Goal: Transaction & Acquisition: Purchase product/service

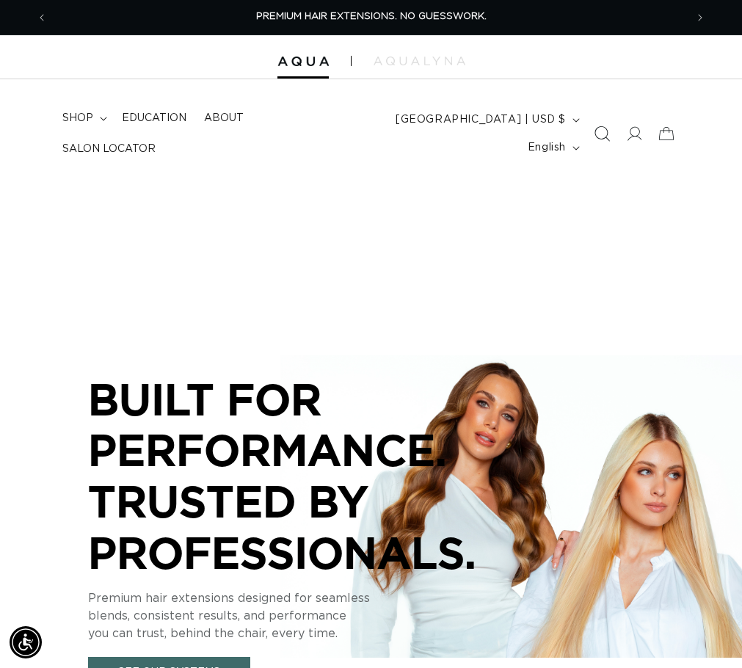
click at [598, 133] on icon "Search" at bounding box center [601, 133] width 15 height 15
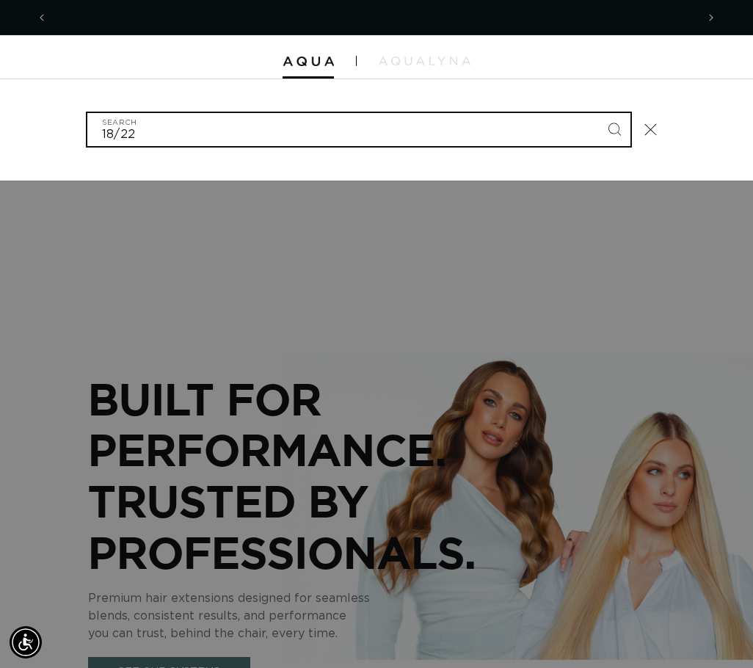
scroll to position [0, 649]
type input "18/22"
click at [598, 113] on button "Search" at bounding box center [614, 129] width 32 height 32
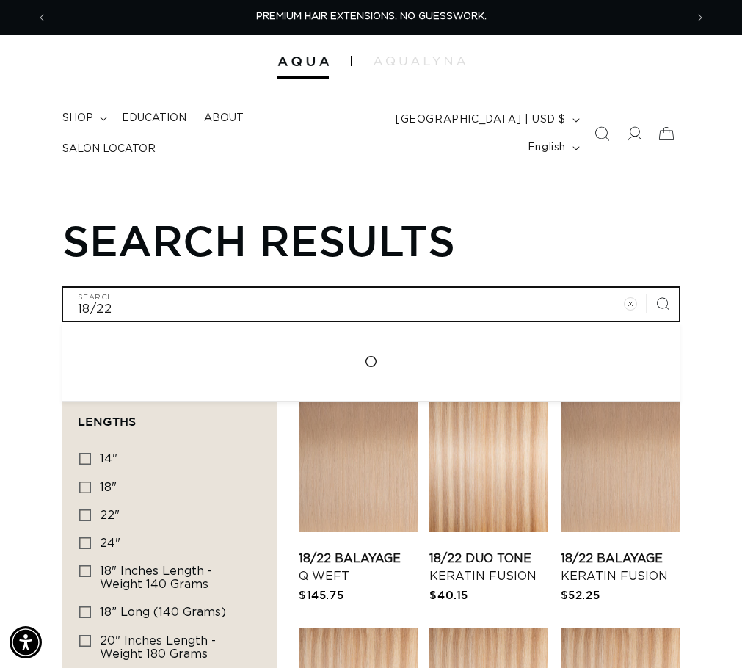
drag, startPoint x: 191, startPoint y: 311, endPoint x: 17, endPoint y: 302, distance: 174.2
click at [17, 302] on div "Search results 18/22 Search Loading..." at bounding box center [371, 268] width 742 height 106
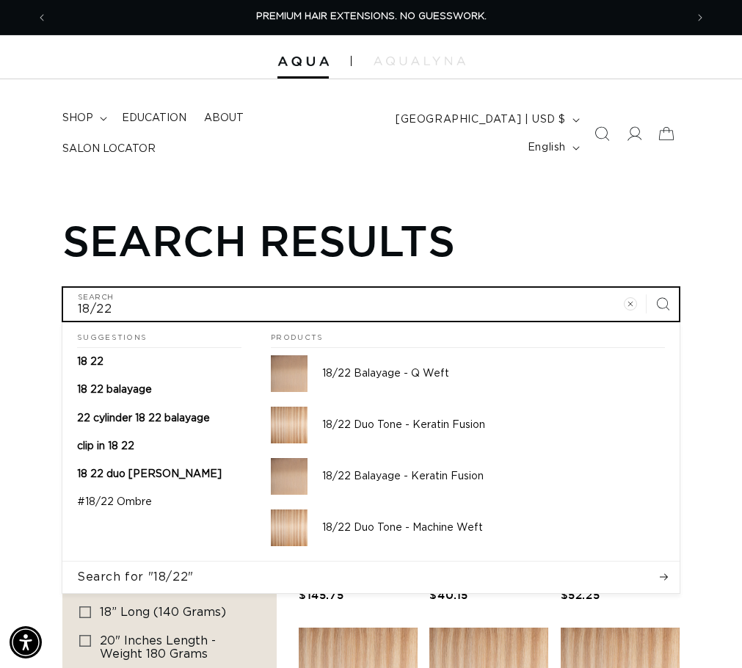
type input "8"
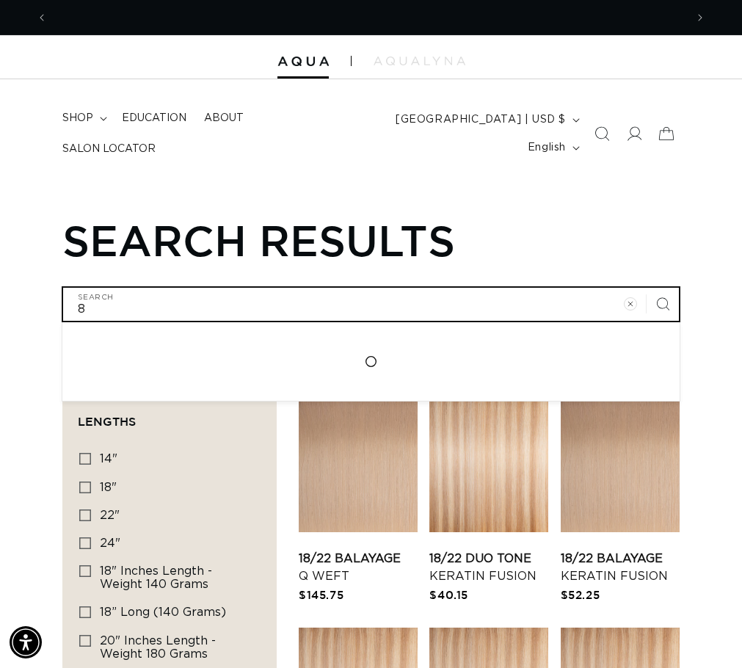
scroll to position [0, 638]
type input "8a"
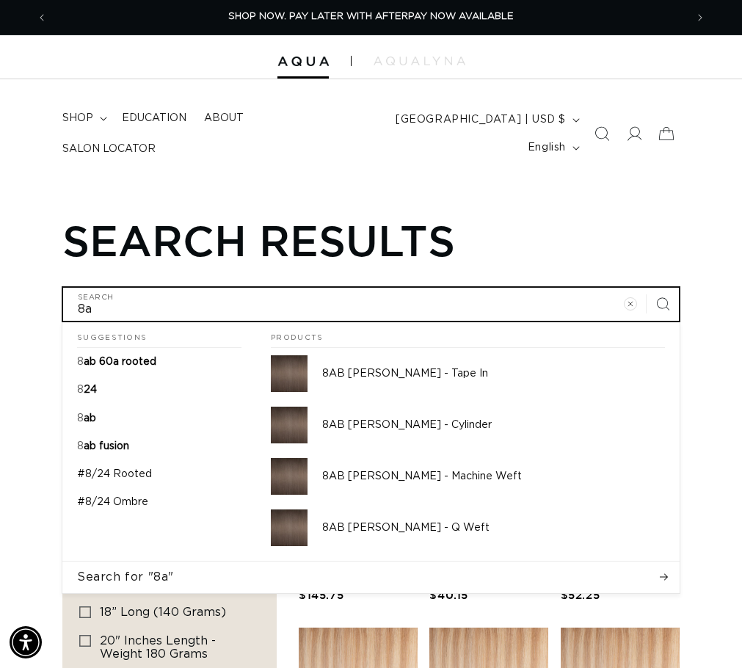
type input "8ab"
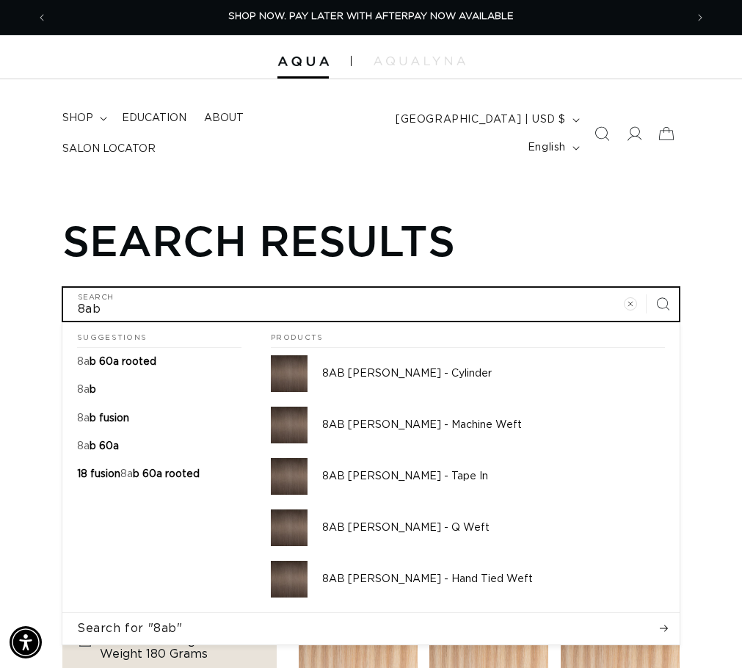
type input "8ab/"
type input "8ab/6"
type input "8ab/60"
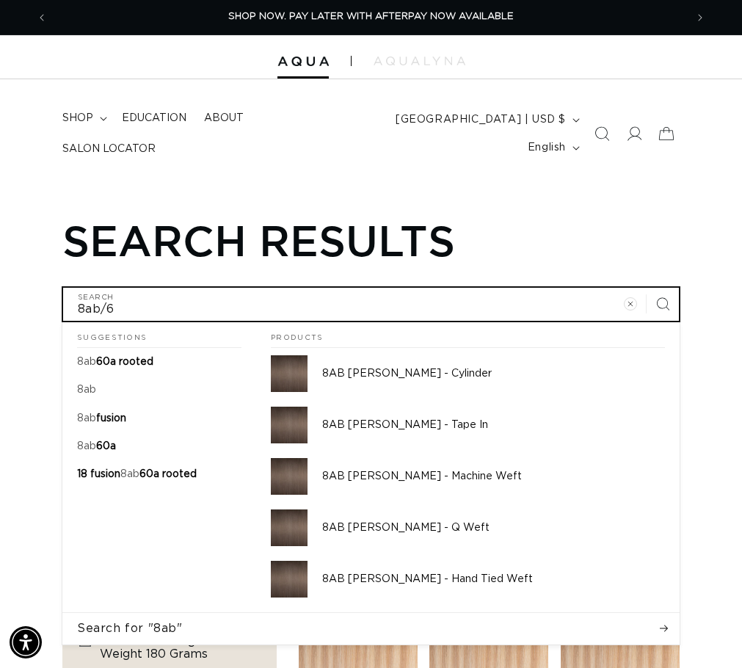
type input "8ab/60"
type input "8ab/60a"
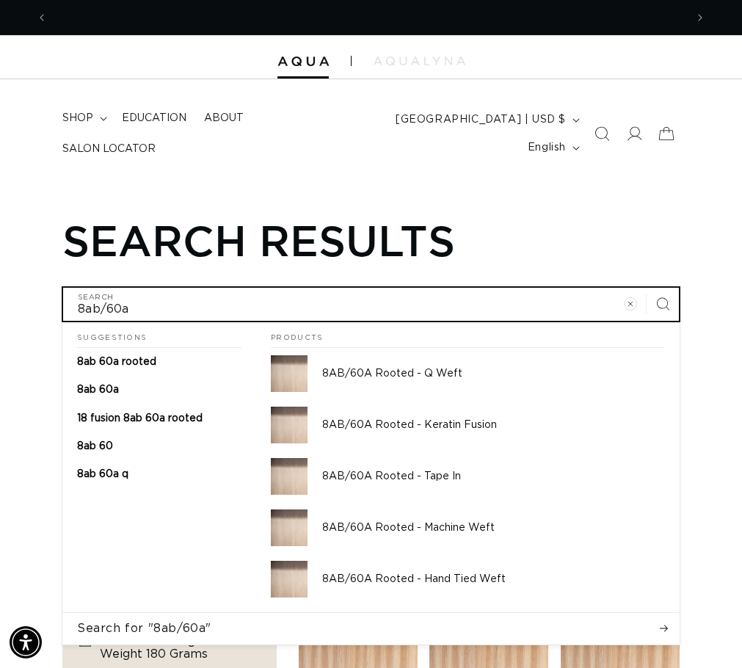
scroll to position [0, 1276]
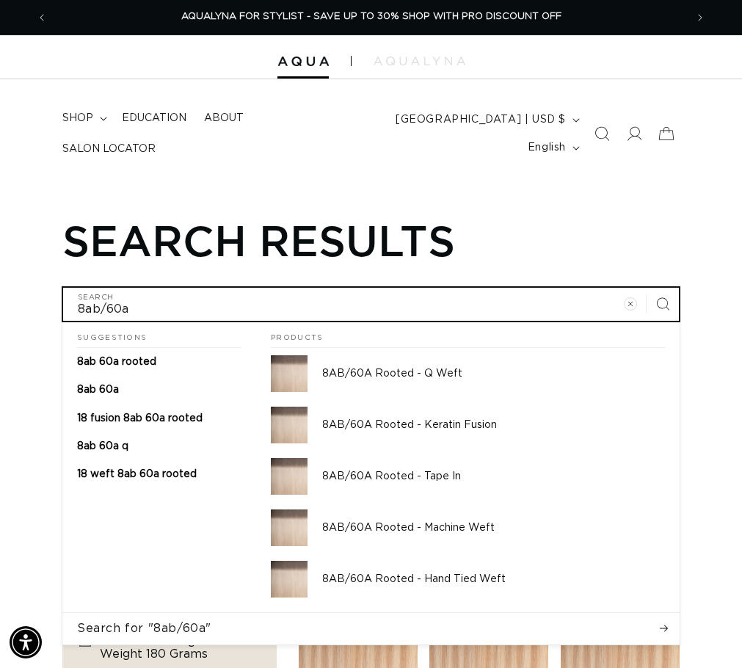
type input "8ab/60a"
click at [62, 613] on button "Search for "8ab/60a"" at bounding box center [370, 628] width 617 height 31
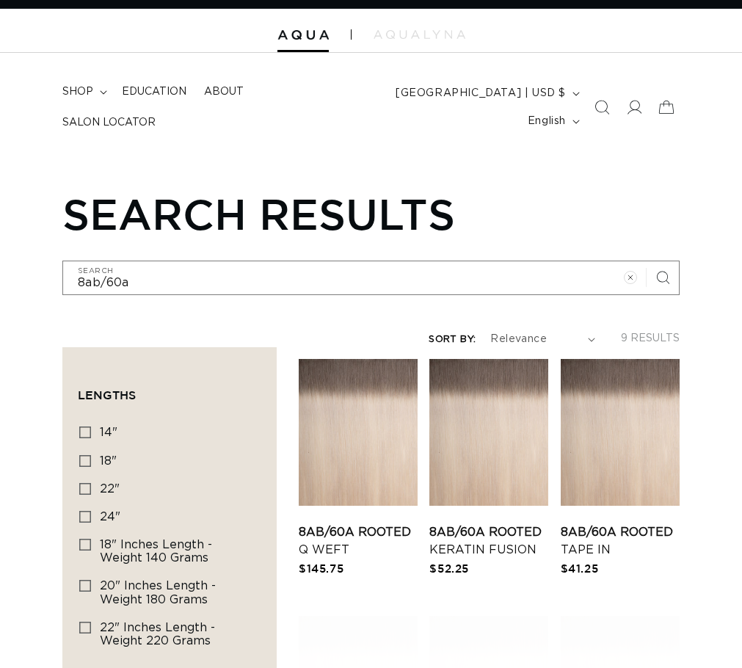
scroll to position [73, 0]
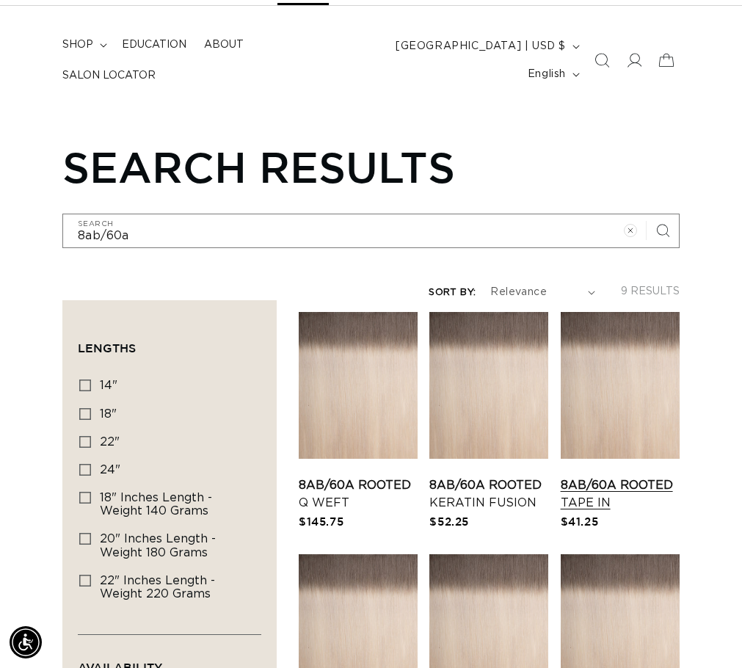
click at [623, 494] on link "8AB/60A Rooted Tape In" at bounding box center [620, 493] width 119 height 35
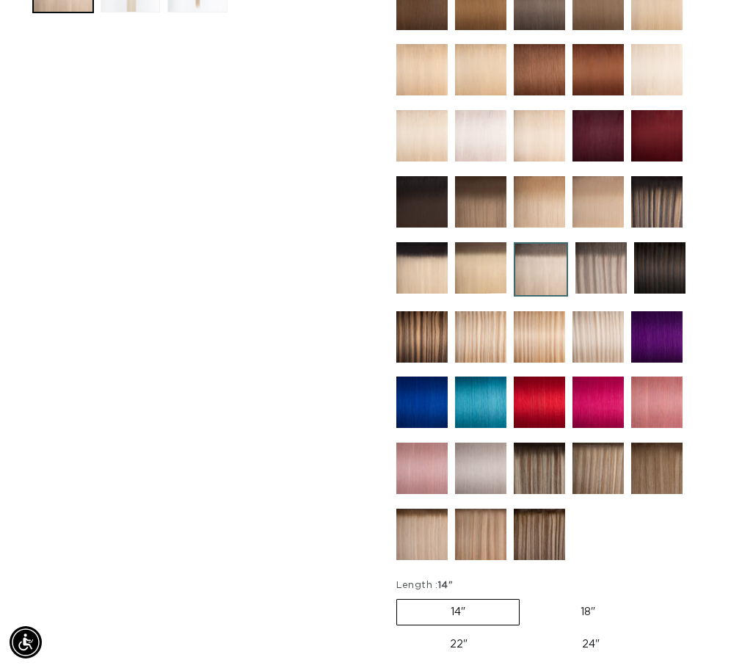
scroll to position [954, 0]
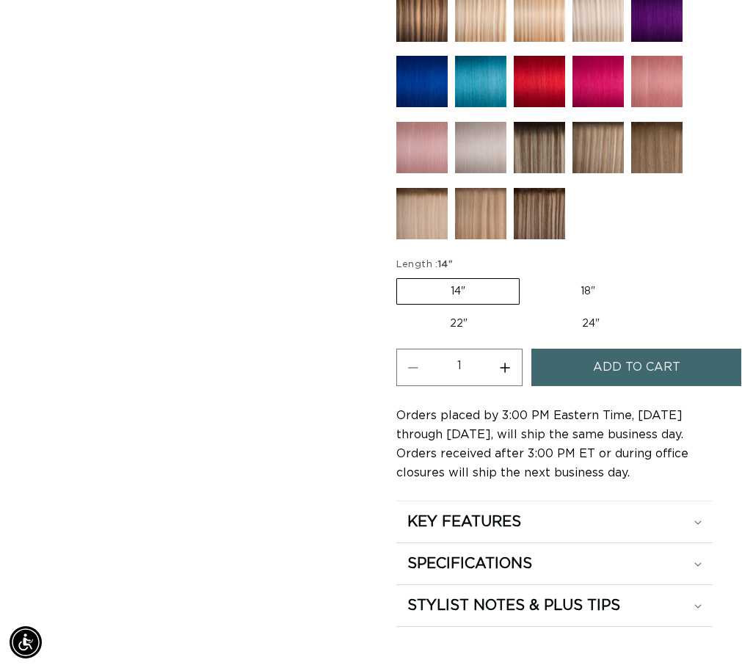
click at [583, 304] on label "18" Variant sold out or unavailable" at bounding box center [588, 291] width 122 height 25
click at [528, 276] on input "18" Variant sold out or unavailable" at bounding box center [527, 275] width 1 height 1
radio input "true"
click at [637, 386] on span "Add to cart" at bounding box center [636, 367] width 87 height 37
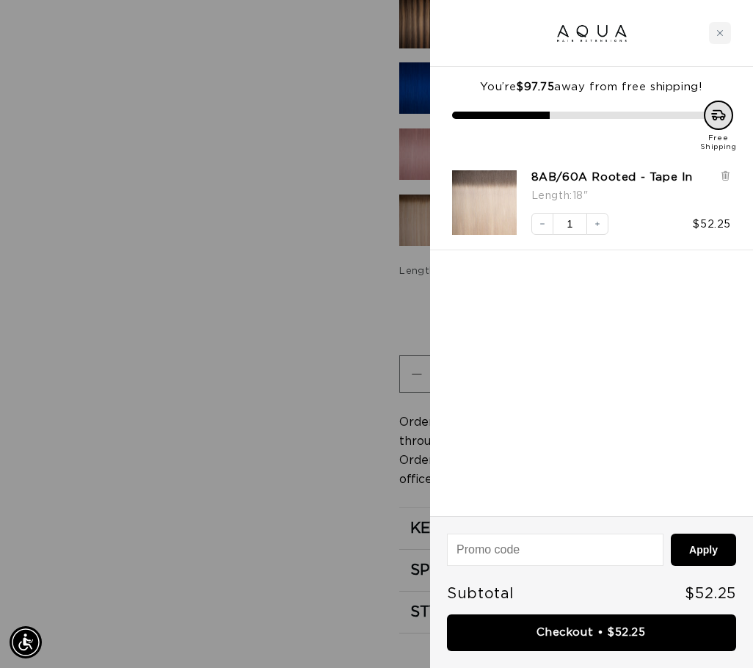
scroll to position [0, 1298]
click at [292, 233] on div at bounding box center [376, 334] width 753 height 668
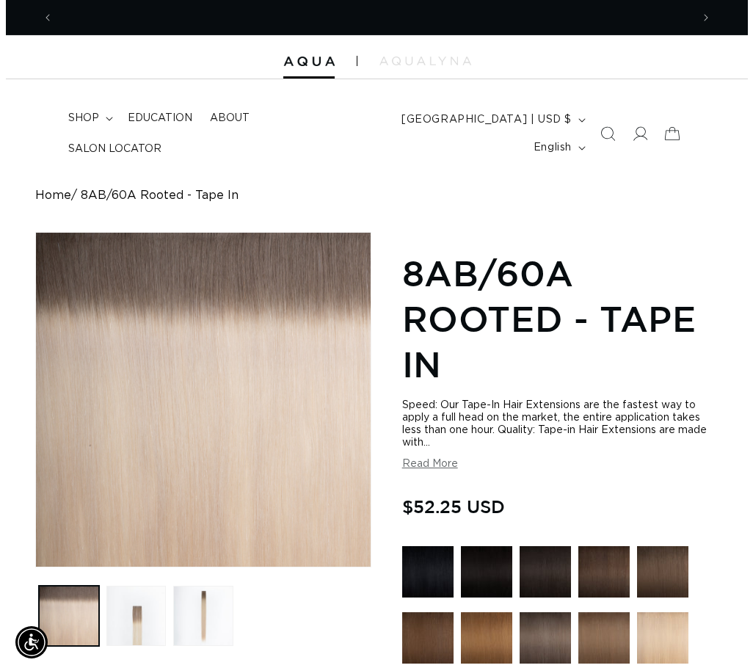
scroll to position [0, 0]
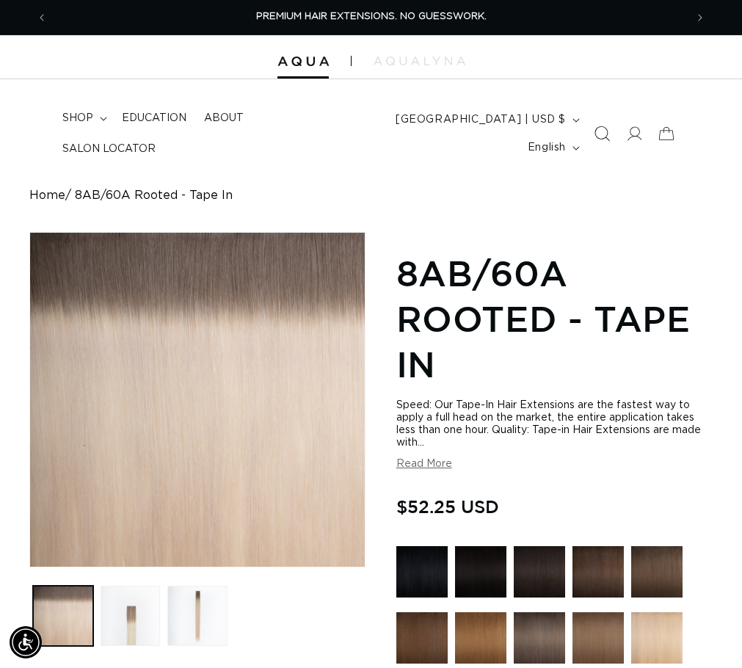
click at [600, 133] on icon "Search" at bounding box center [601, 133] width 15 height 15
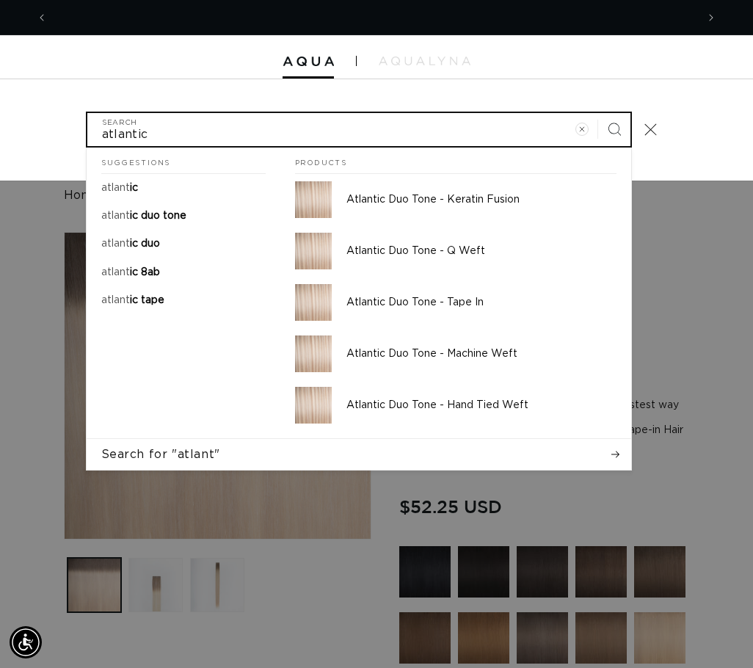
scroll to position [0, 1298]
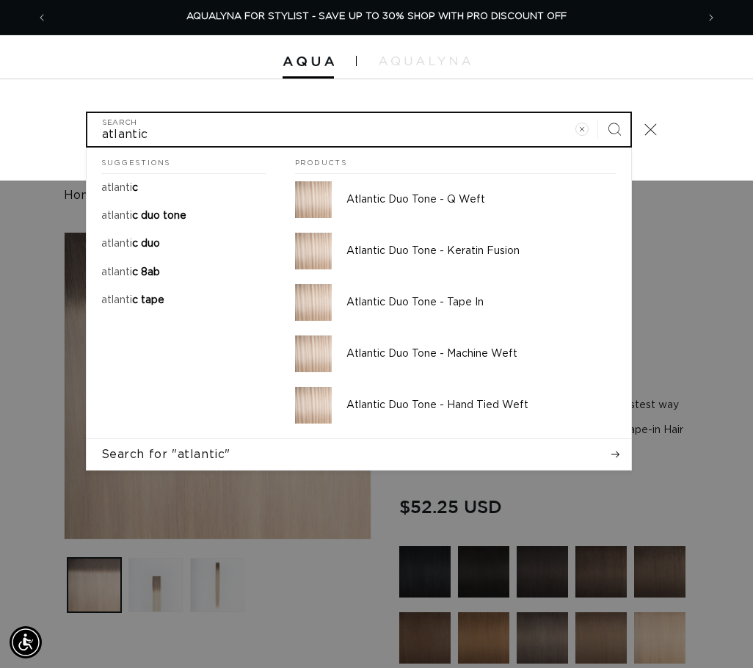
type input "atlantic"
click at [598, 113] on button "Search" at bounding box center [614, 129] width 32 height 32
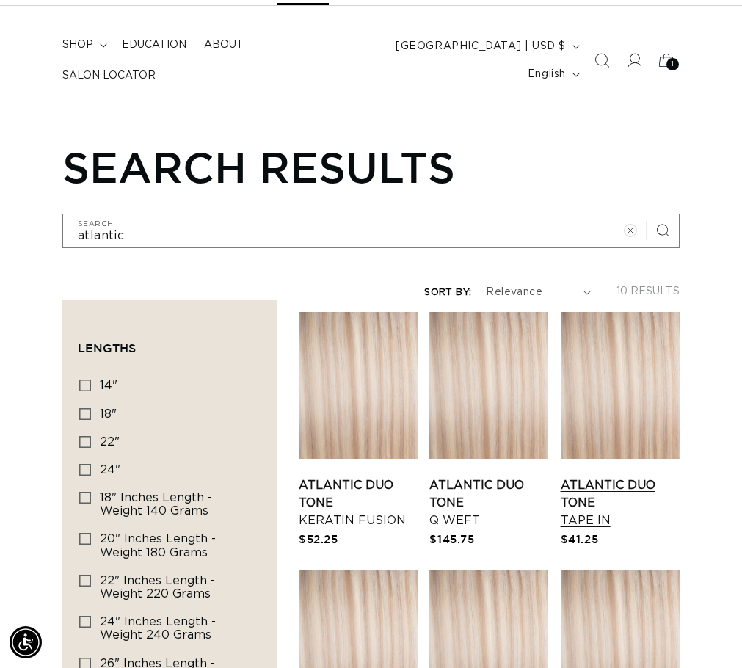
click at [643, 490] on link "Atlantic Duo Tone Tape In" at bounding box center [620, 502] width 119 height 53
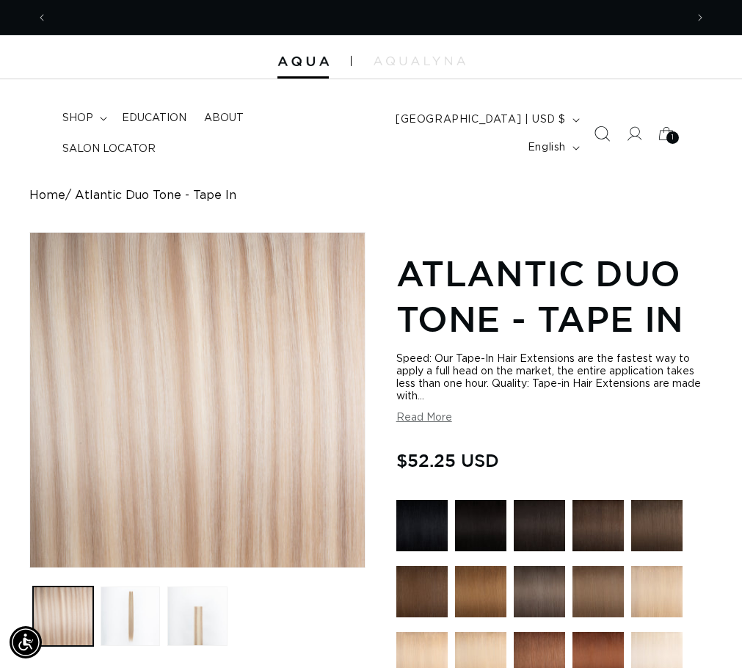
click at [600, 134] on icon "Search" at bounding box center [601, 133] width 15 height 15
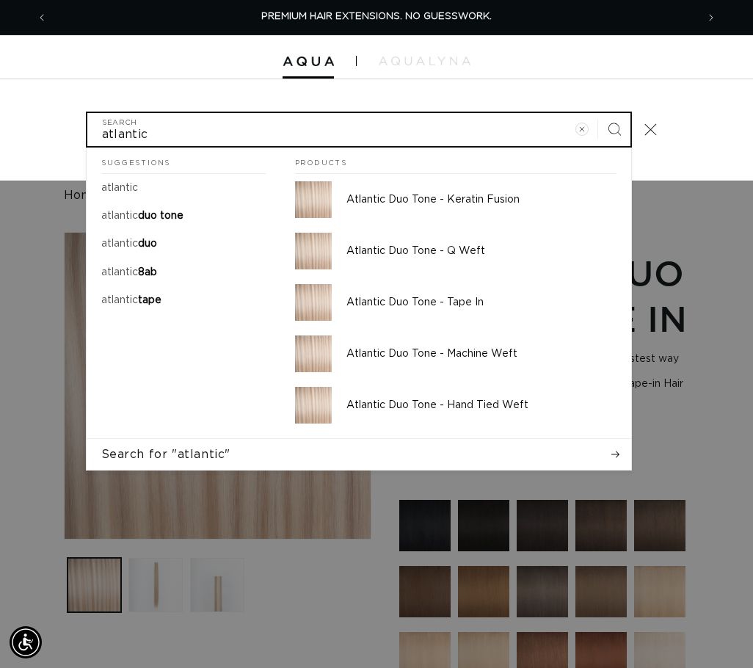
type input "atlantic"
click at [598, 113] on button "Search" at bounding box center [614, 129] width 32 height 32
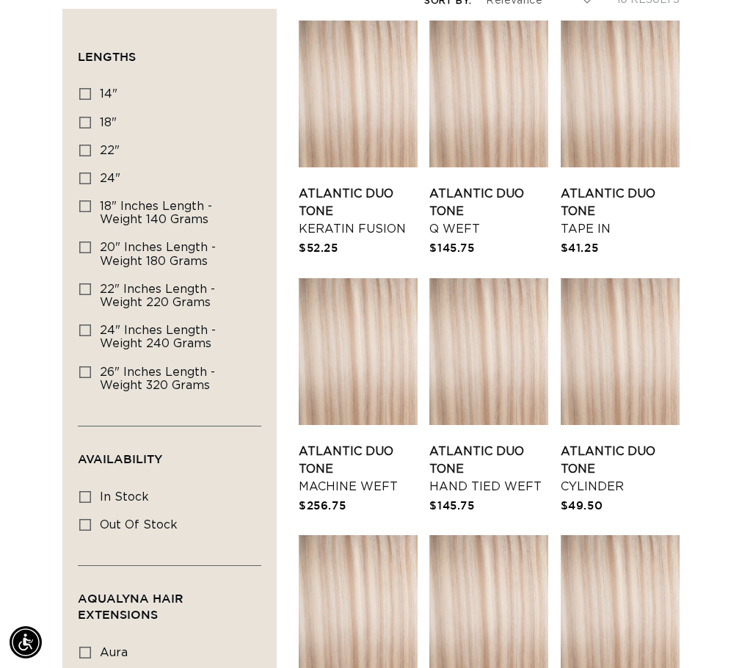
scroll to position [220, 0]
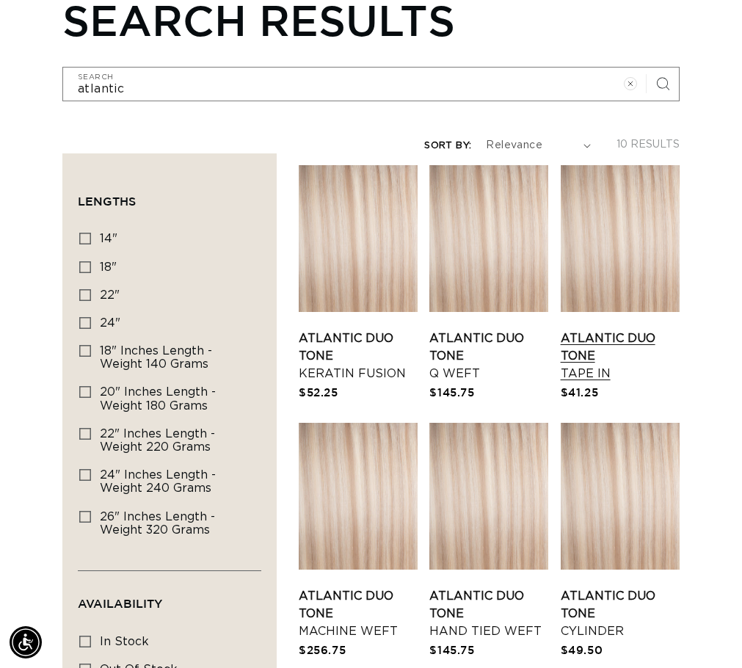
click at [624, 356] on link "Atlantic Duo Tone Tape In" at bounding box center [620, 356] width 119 height 53
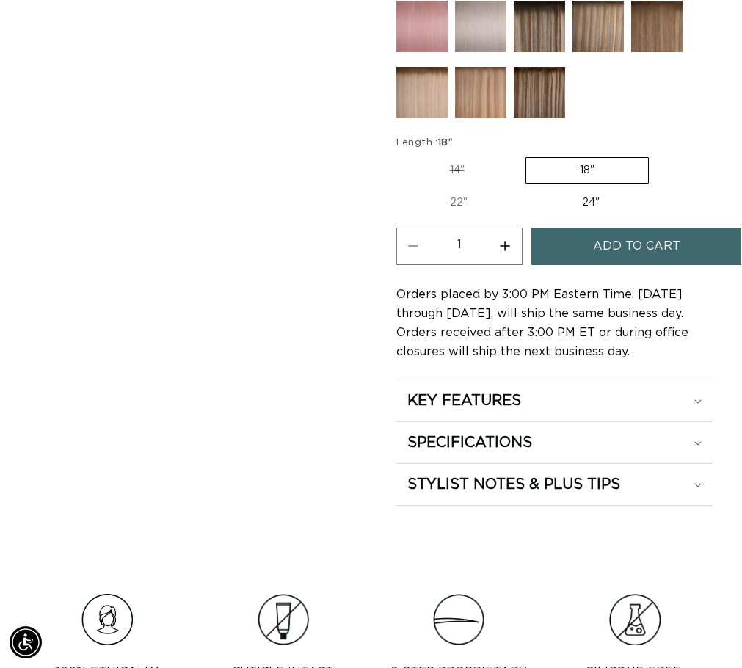
scroll to position [1101, 0]
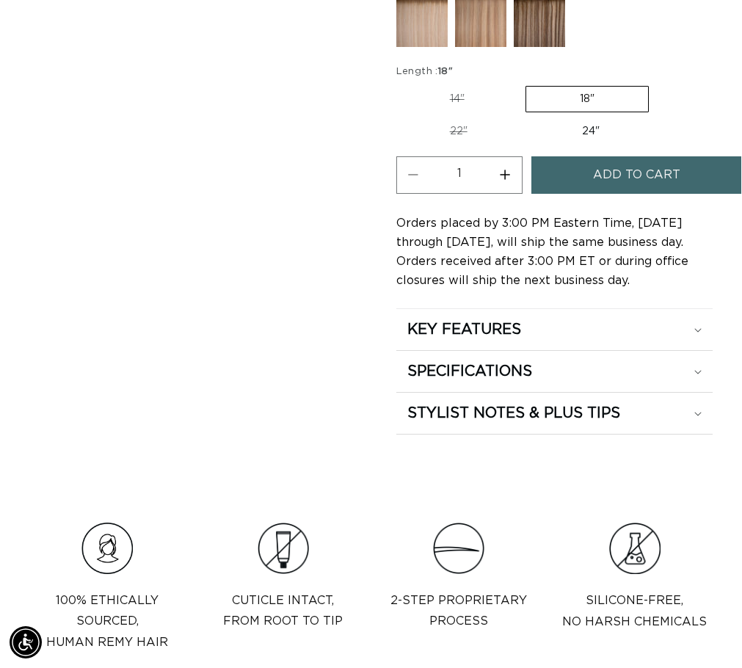
click at [593, 194] on span "Add to cart" at bounding box center [636, 174] width 87 height 37
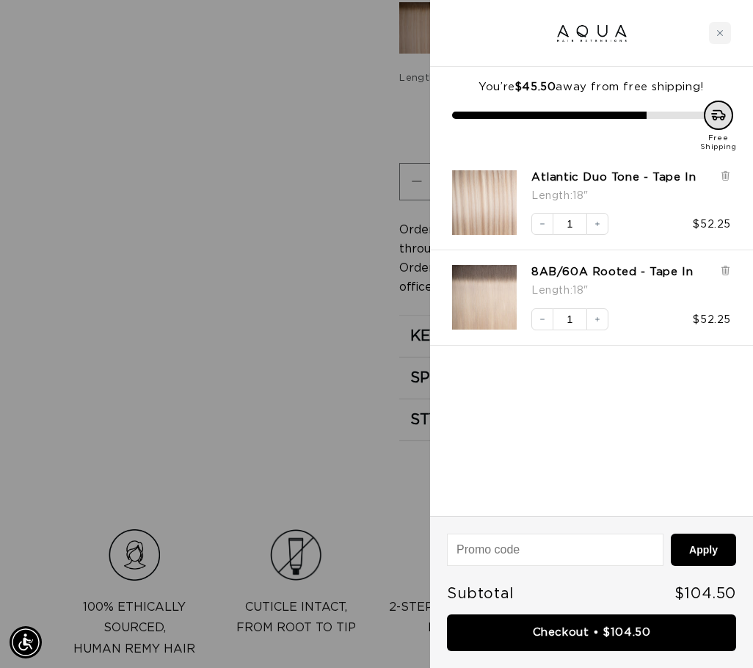
scroll to position [0, 1298]
click at [294, 285] on div at bounding box center [376, 334] width 753 height 668
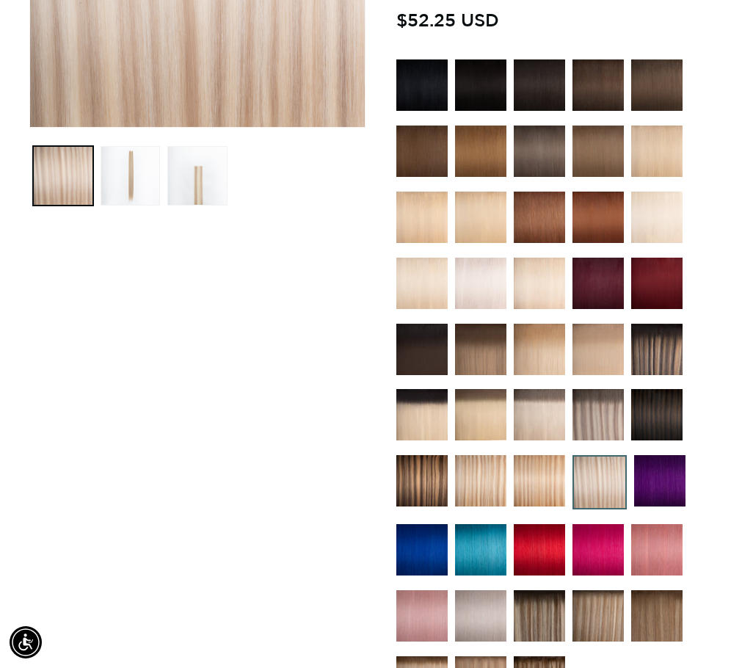
scroll to position [0, 0]
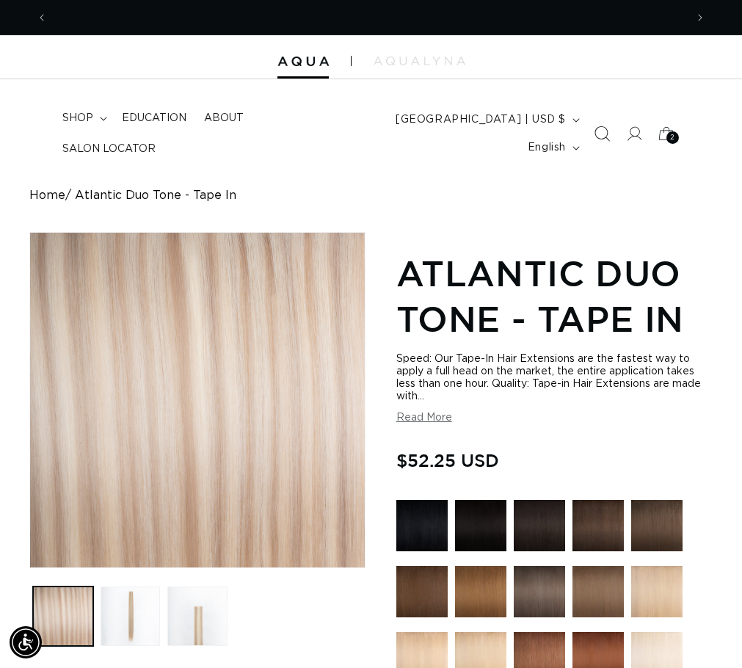
click at [600, 131] on icon "Search" at bounding box center [601, 133] width 15 height 15
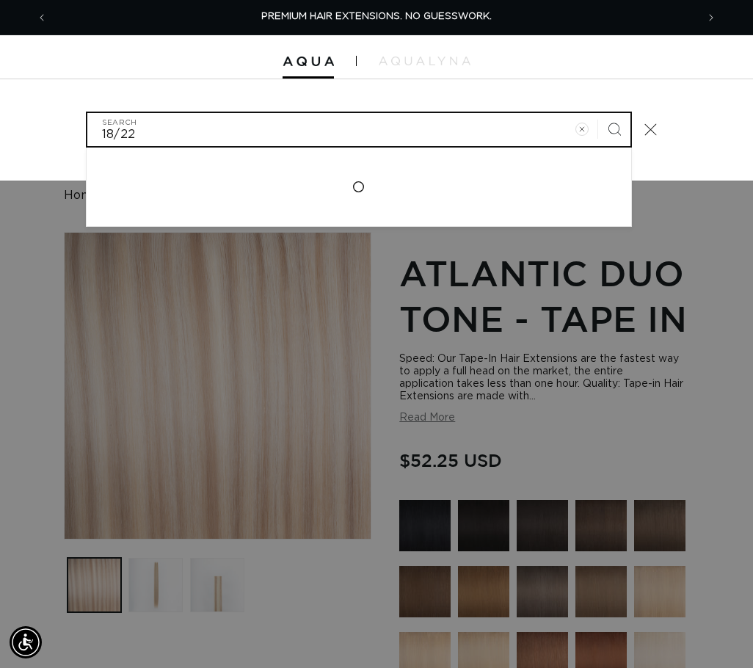
type input "18/22"
click at [598, 113] on button "Search" at bounding box center [614, 129] width 32 height 32
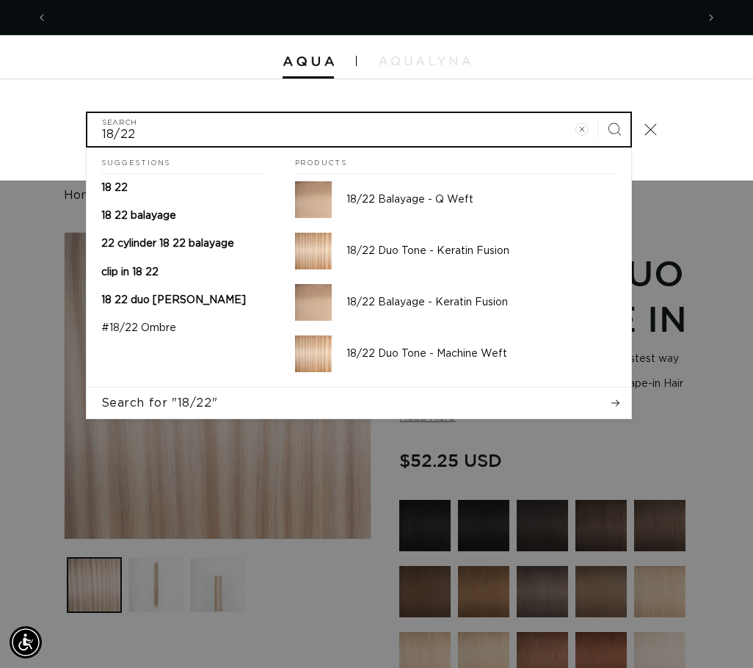
scroll to position [0, 649]
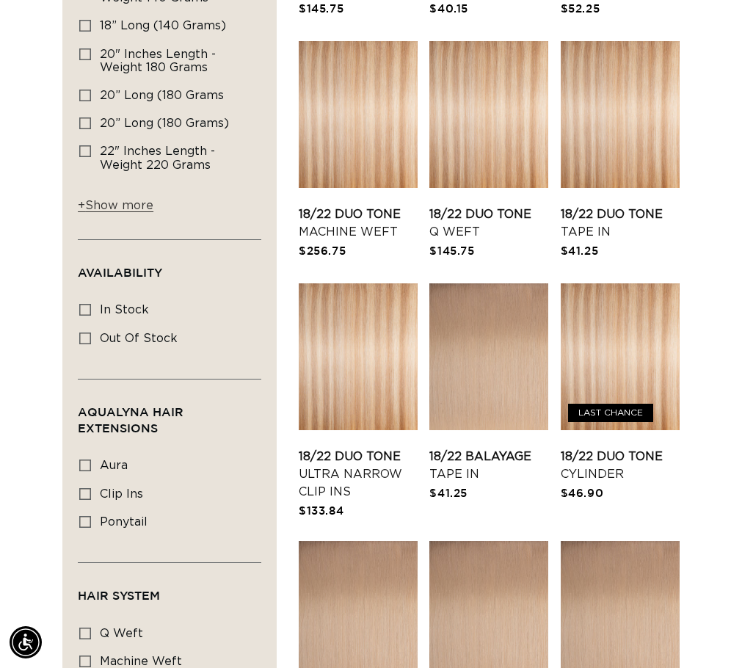
scroll to position [587, 0]
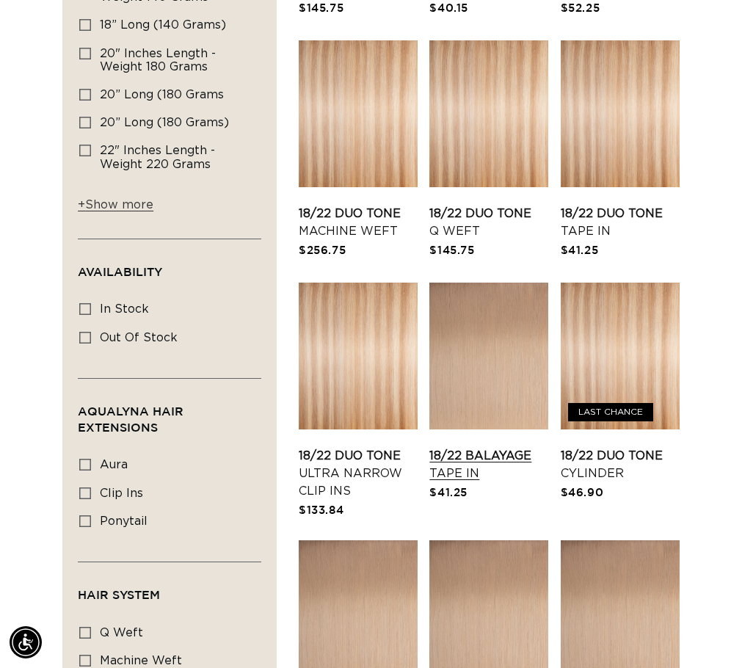
click at [548, 482] on link "18/22 Balayage Tape In" at bounding box center [488, 464] width 119 height 35
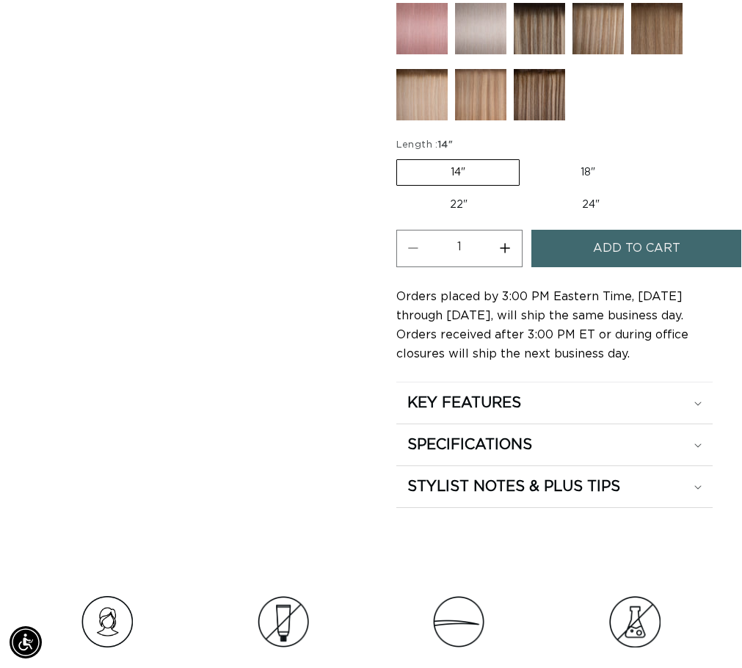
click at [608, 185] on label "18" Variant sold out or unavailable" at bounding box center [588, 172] width 122 height 25
click at [528, 157] on input "18" Variant sold out or unavailable" at bounding box center [527, 156] width 1 height 1
radio input "true"
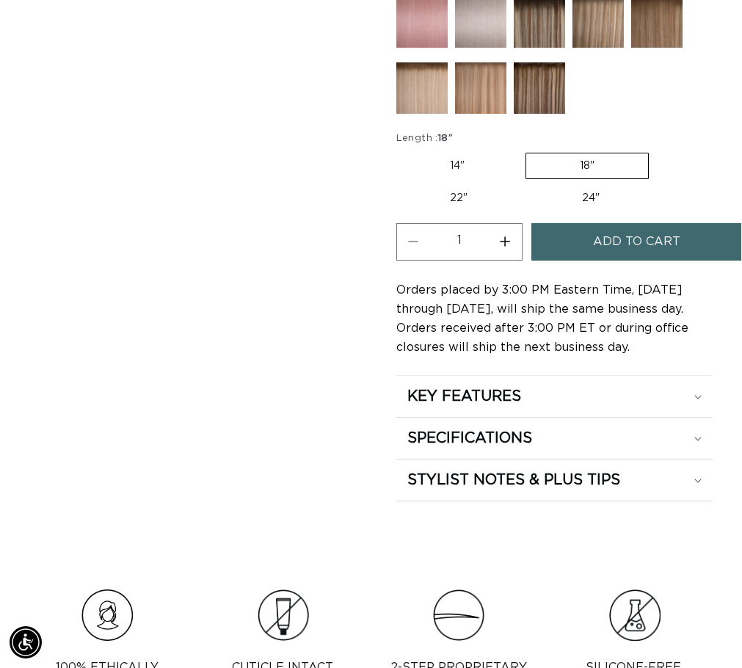
click at [617, 261] on span "Add to cart" at bounding box center [636, 241] width 87 height 37
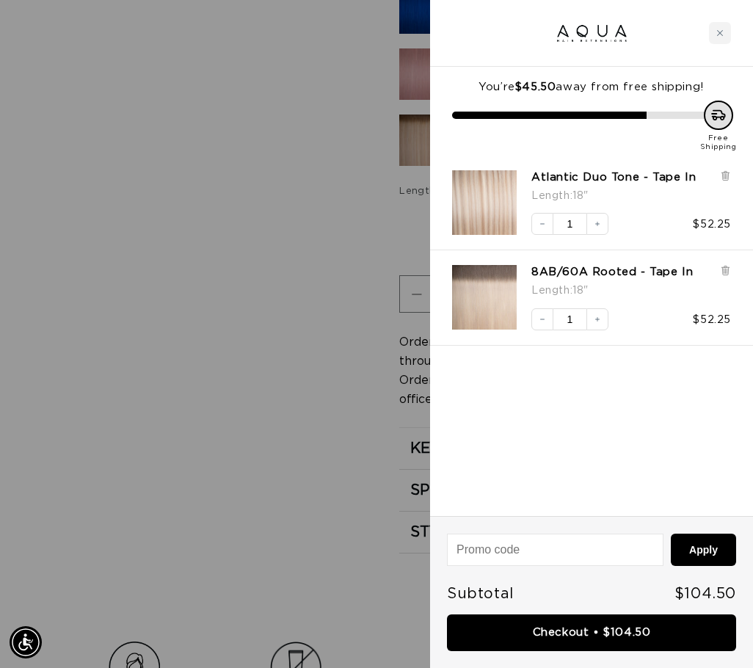
scroll to position [0, 649]
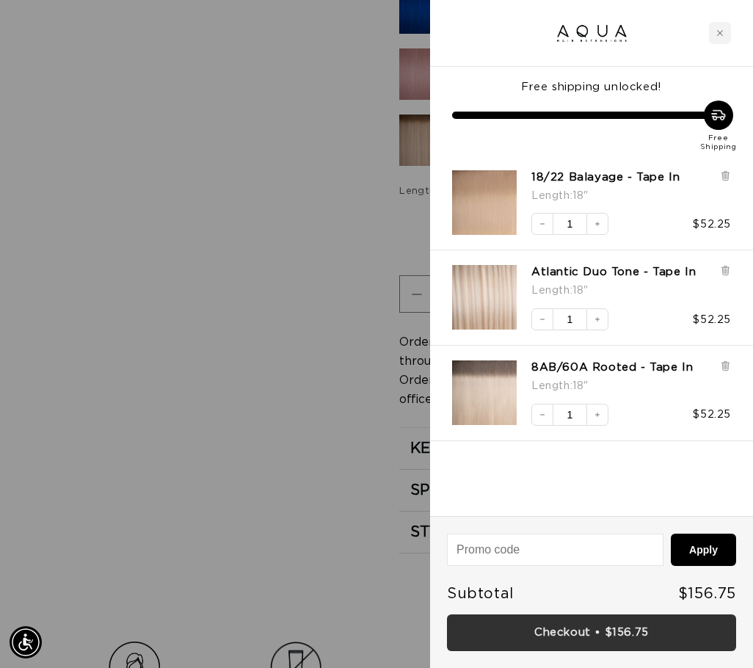
click at [608, 637] on link "Checkout • $156.75" at bounding box center [591, 633] width 289 height 37
